Goal: Entertainment & Leisure: Consume media (video, audio)

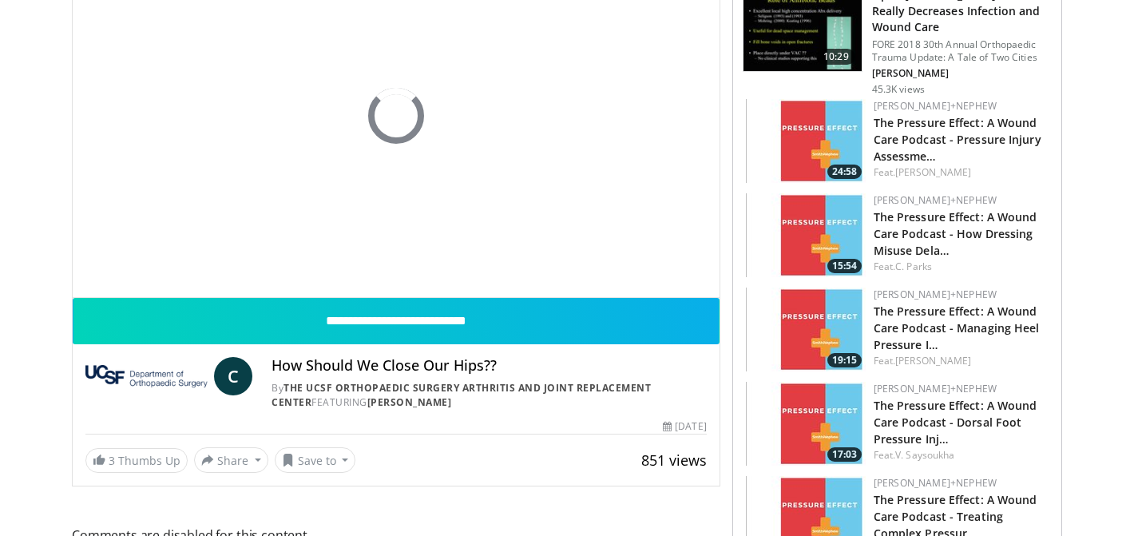
scroll to position [187, 0]
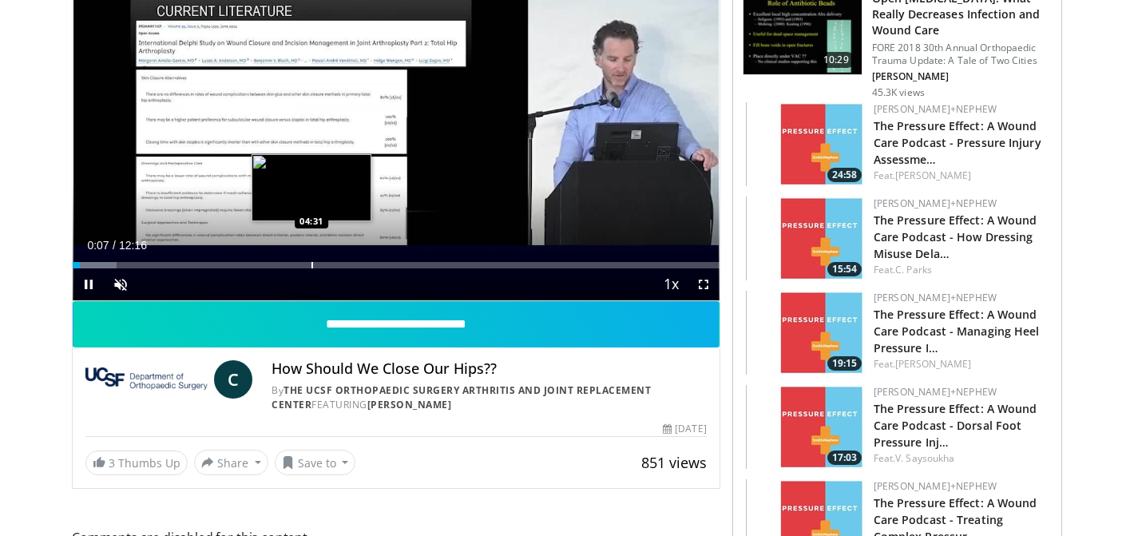
drag, startPoint x: 77, startPoint y: 264, endPoint x: 311, endPoint y: 257, distance: 234.1
click at [311, 257] on video-js "**********" at bounding box center [396, 119] width 647 height 364
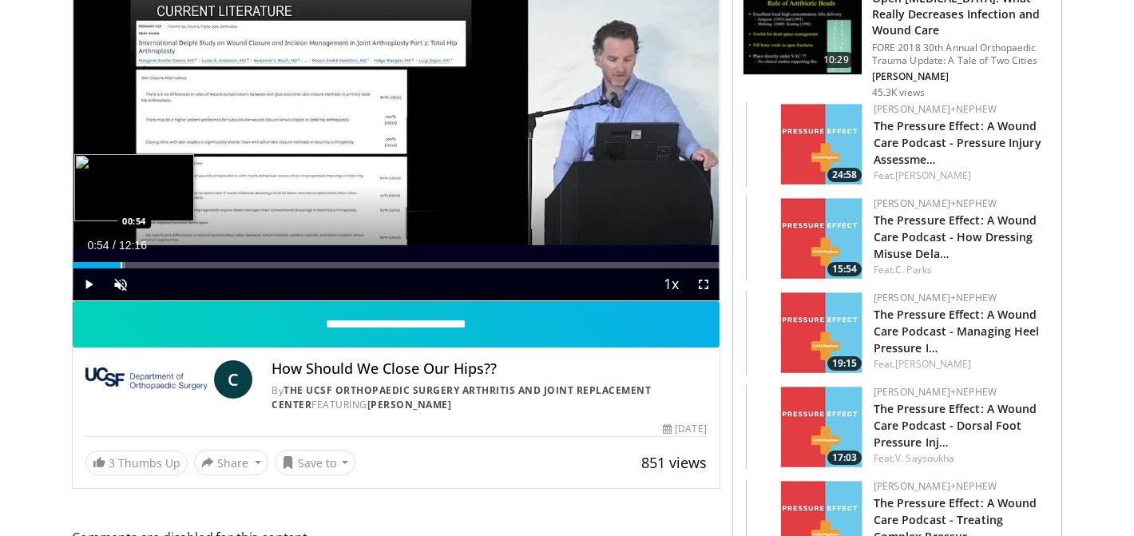
click at [121, 263] on div "Progress Bar" at bounding box center [122, 265] width 2 height 6
